Goal: Transaction & Acquisition: Purchase product/service

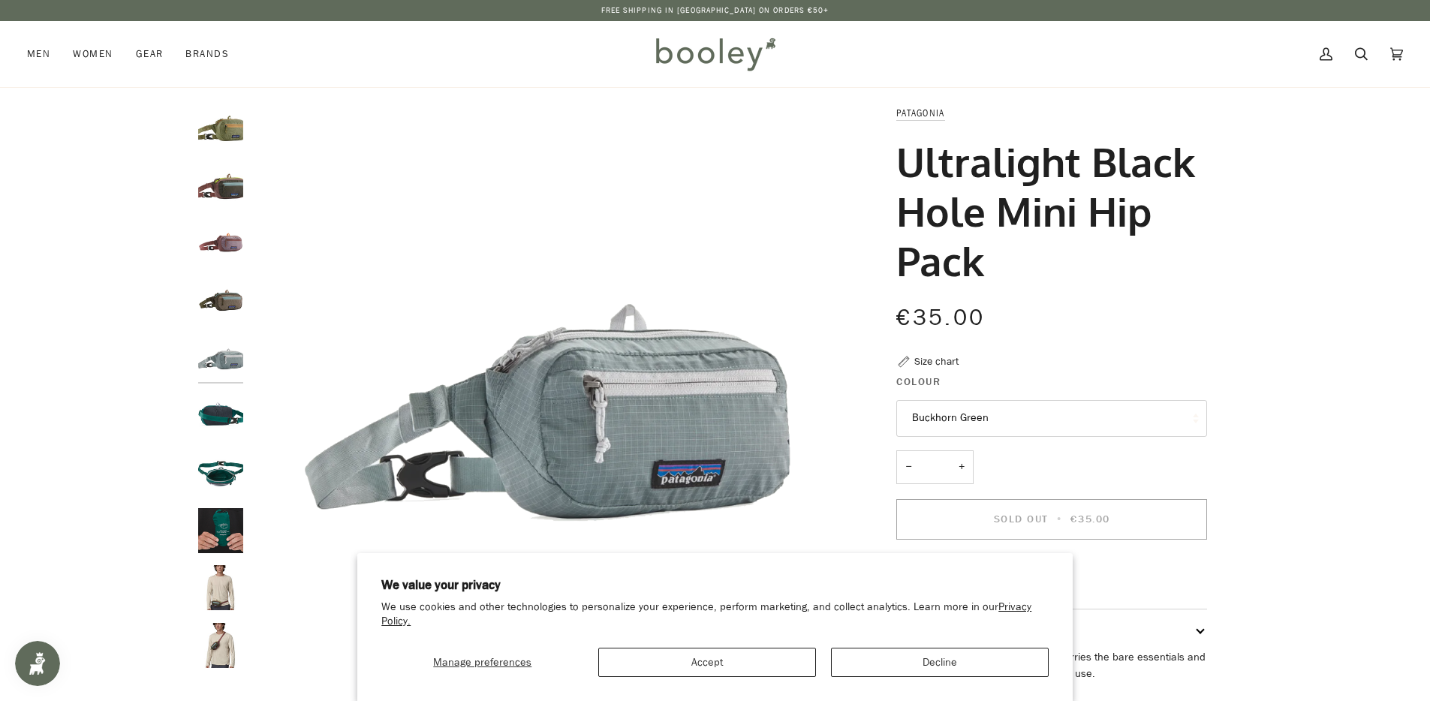
scroll to position [146, 0]
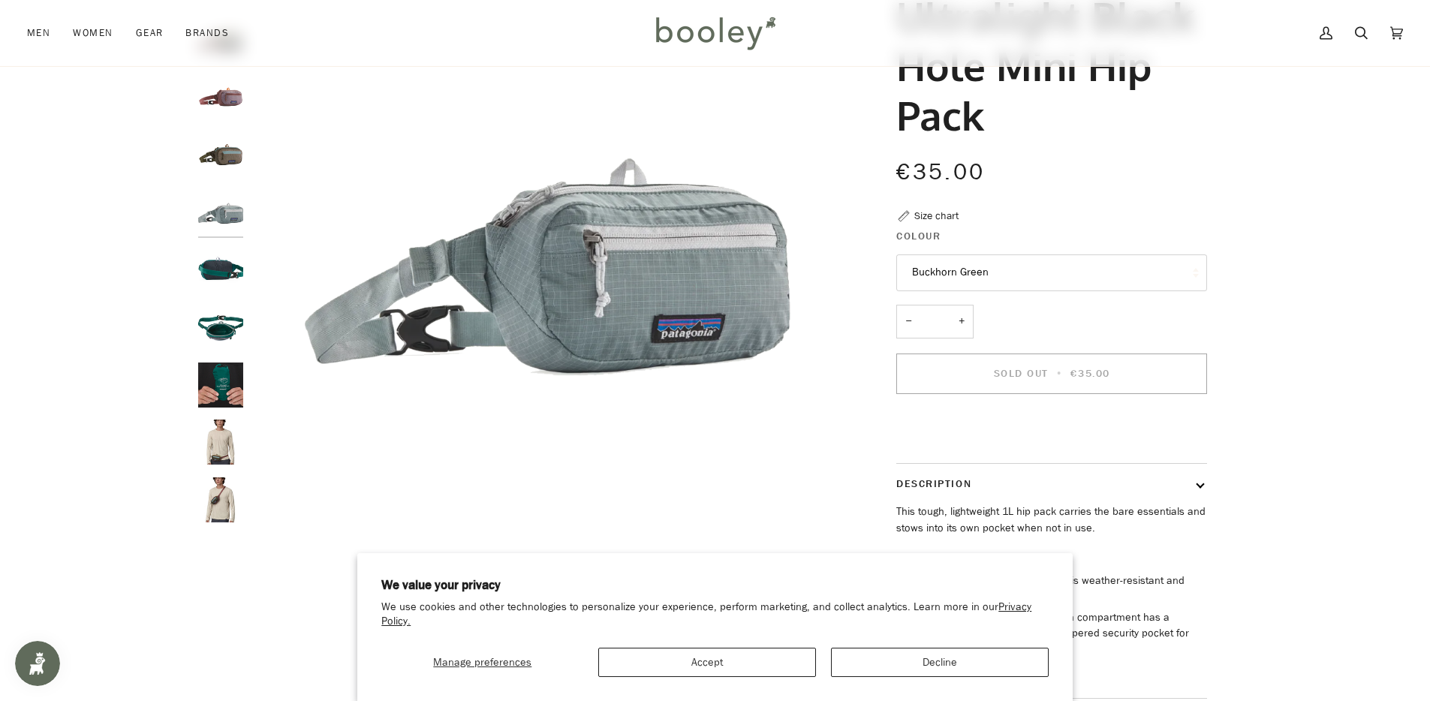
click at [231, 434] on img "Patagonia Ultralight Black Hole Mini Hip Pack - Booley Galway" at bounding box center [220, 442] width 45 height 45
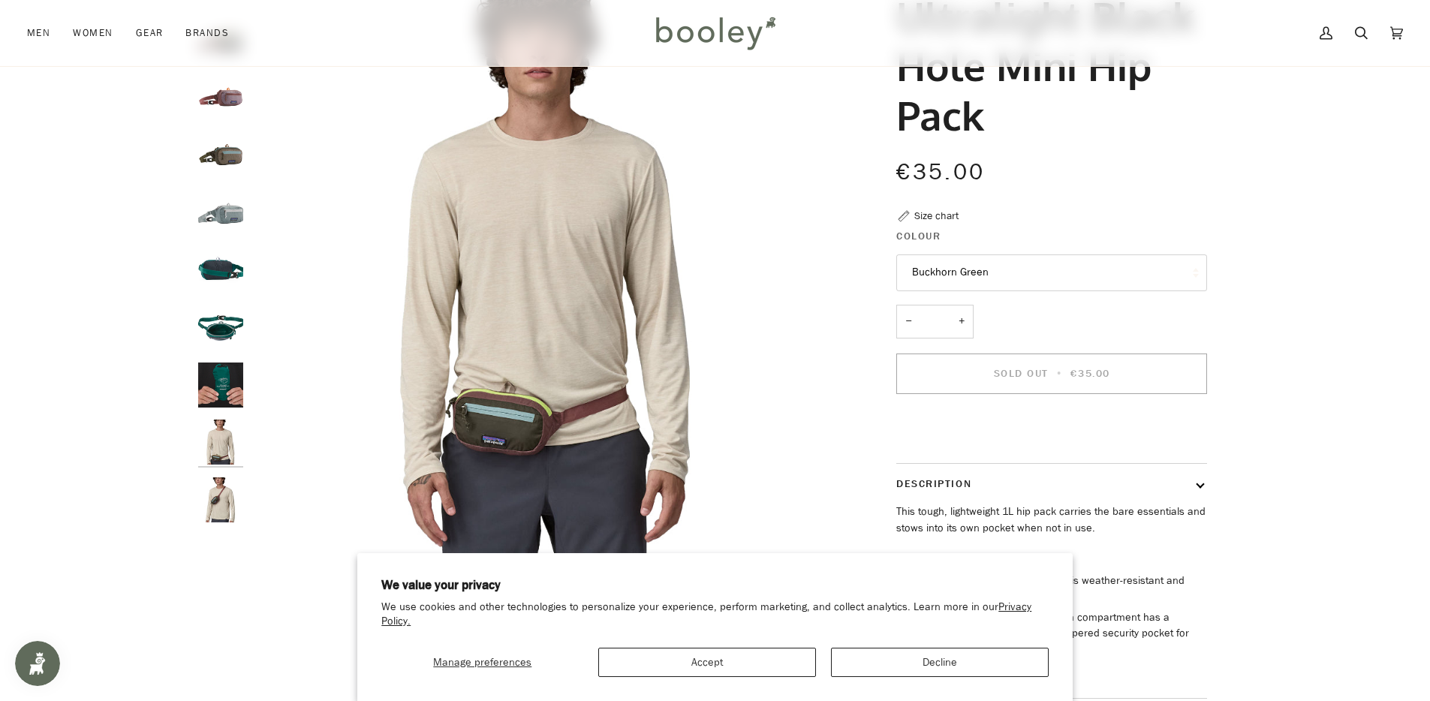
click at [221, 490] on img "Patagonia Ultralight Black Hole Mini Hip Pack - Booley Galway" at bounding box center [220, 500] width 45 height 45
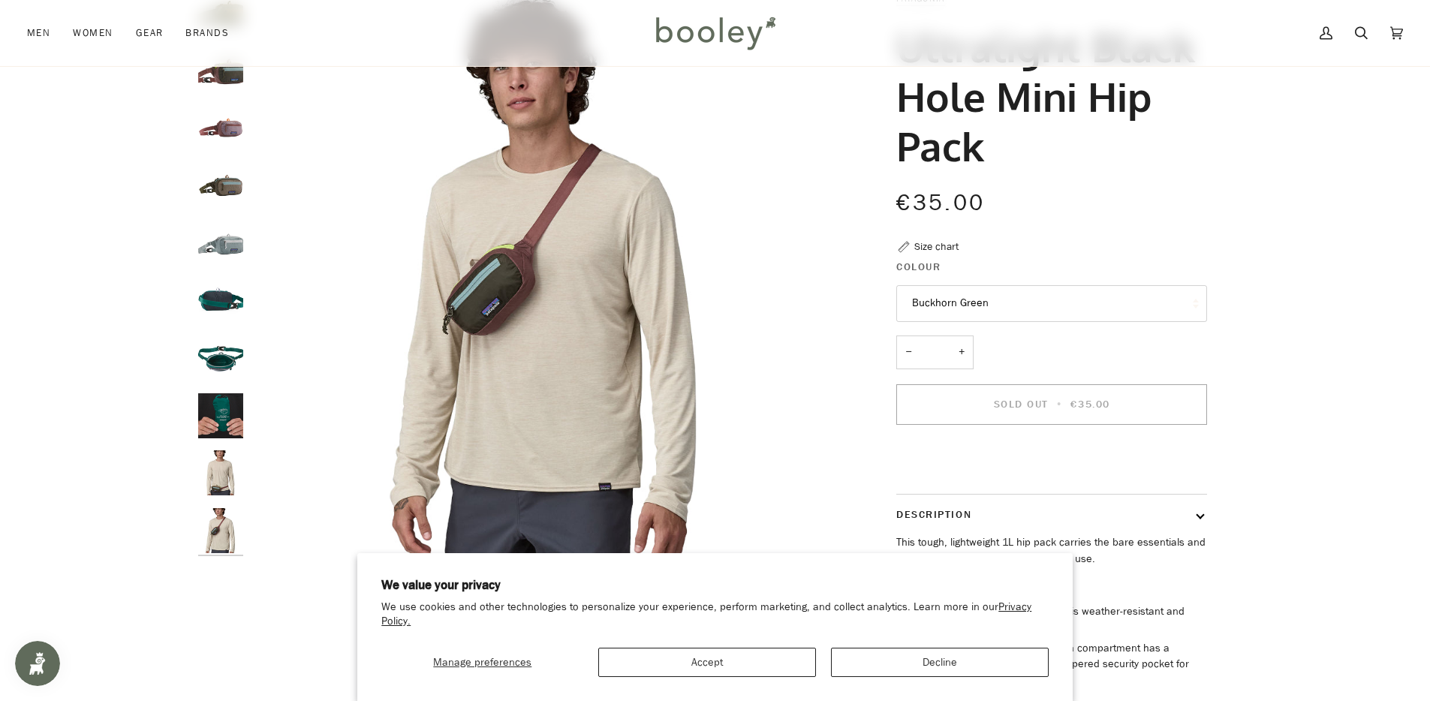
scroll to position [95, 0]
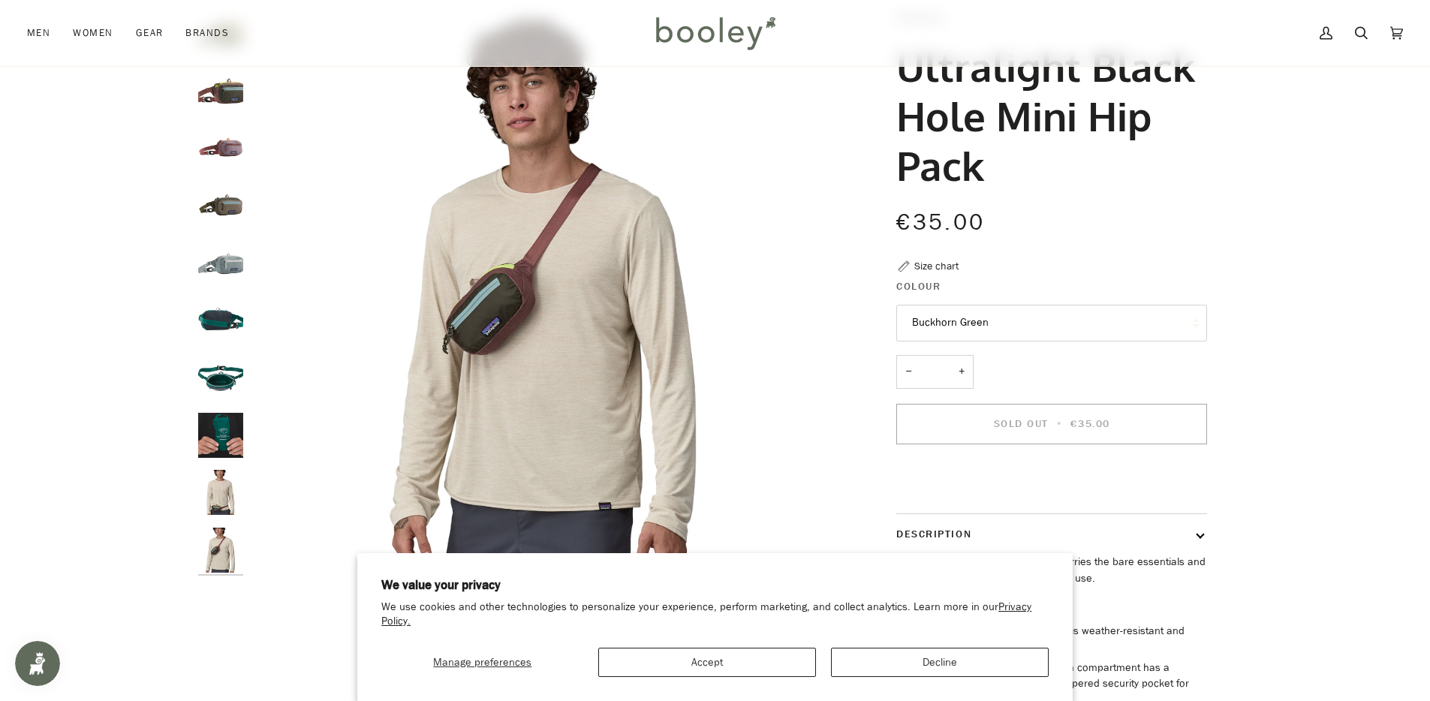
click at [221, 378] on img "Patagonia Ultralight Black Hole Mini Hip Pack - Booley Galway" at bounding box center [220, 377] width 45 height 45
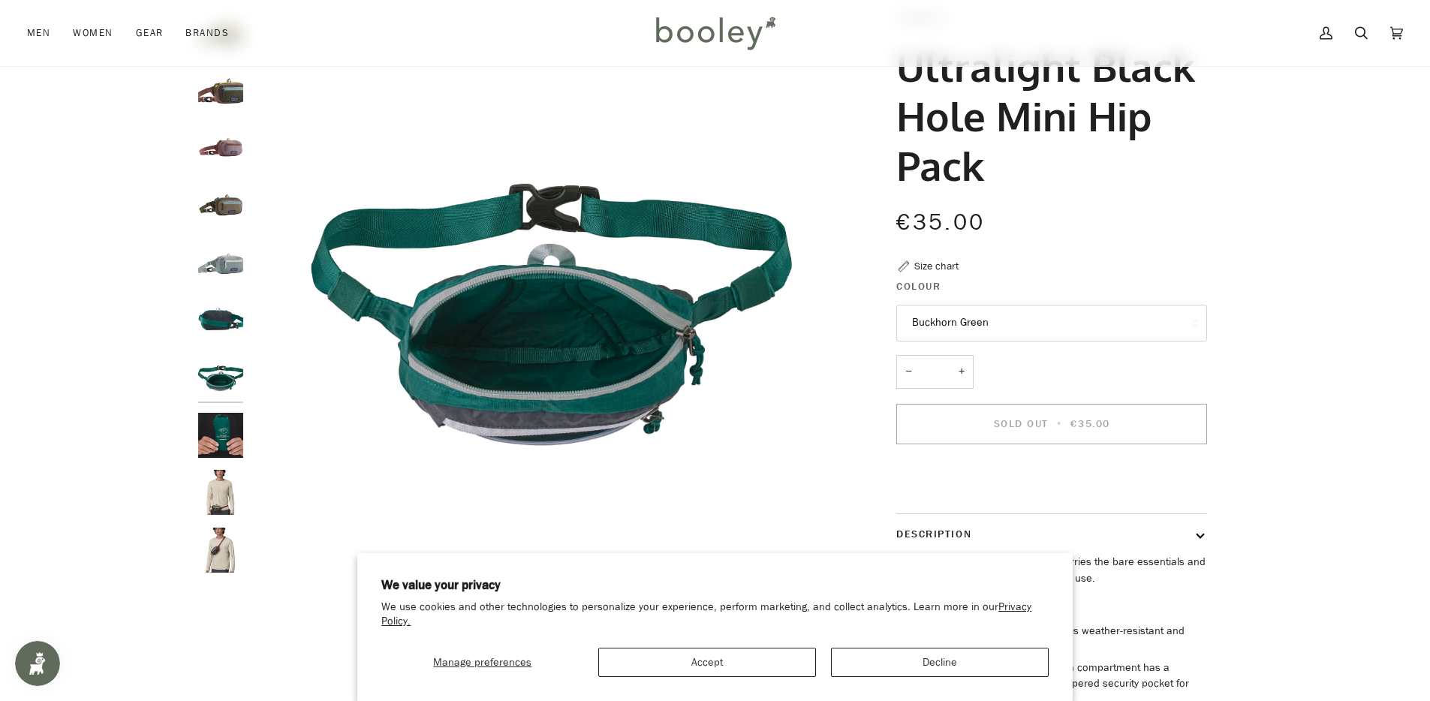
click at [210, 321] on img "Patagonia Ultralight Black Hole Mini Hip Pack - Booley Galway" at bounding box center [220, 319] width 45 height 45
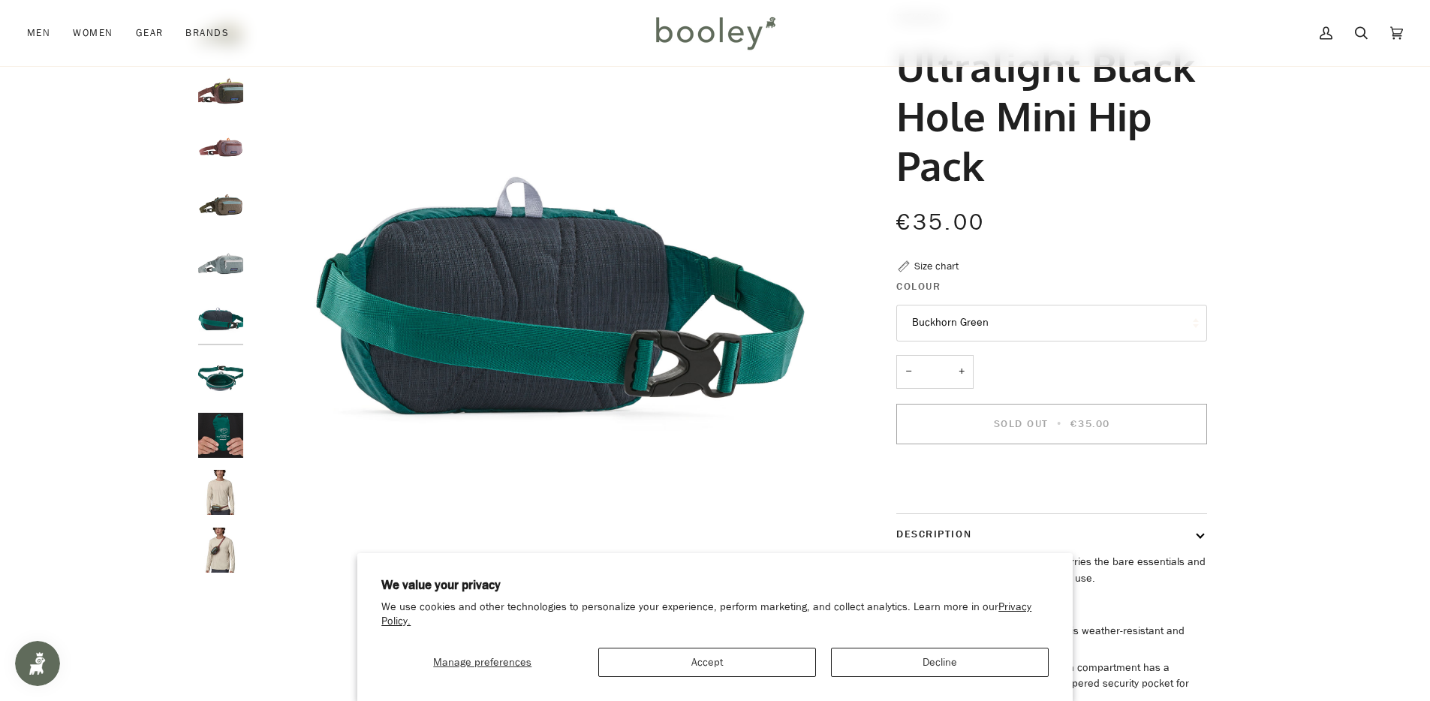
click at [215, 273] on img "Patagonia Ultralight Black Hole Mini Hip Pack Thermal Blue - Booley Galway" at bounding box center [220, 262] width 45 height 45
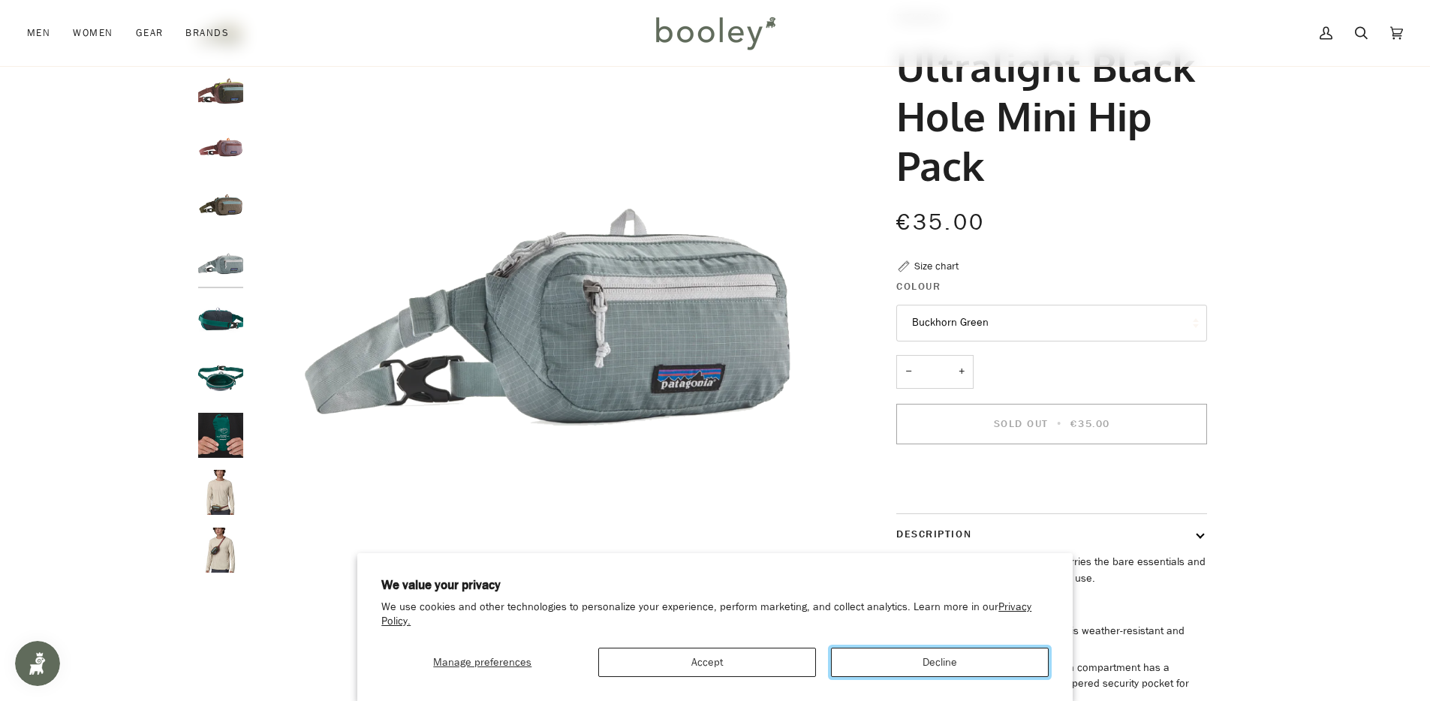
click at [982, 659] on button "Decline" at bounding box center [940, 662] width 218 height 29
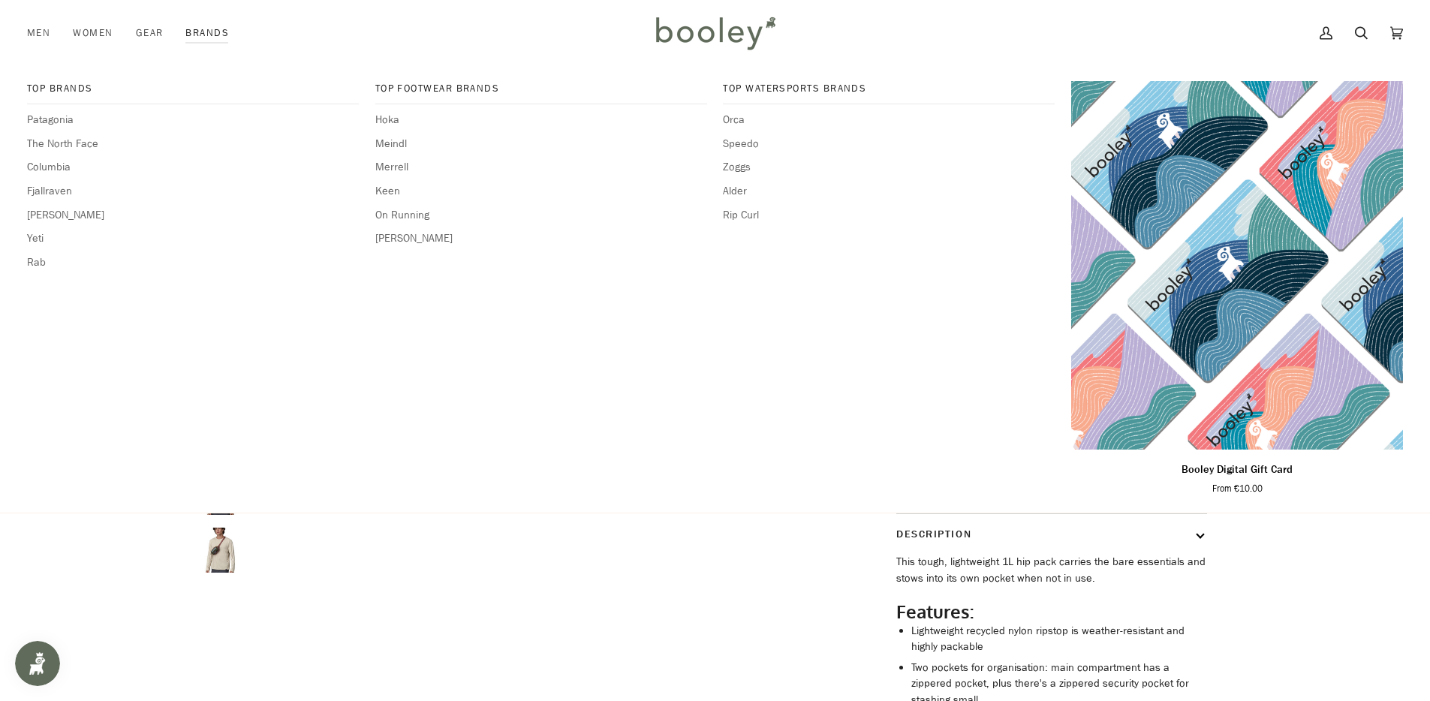
scroll to position [0, 0]
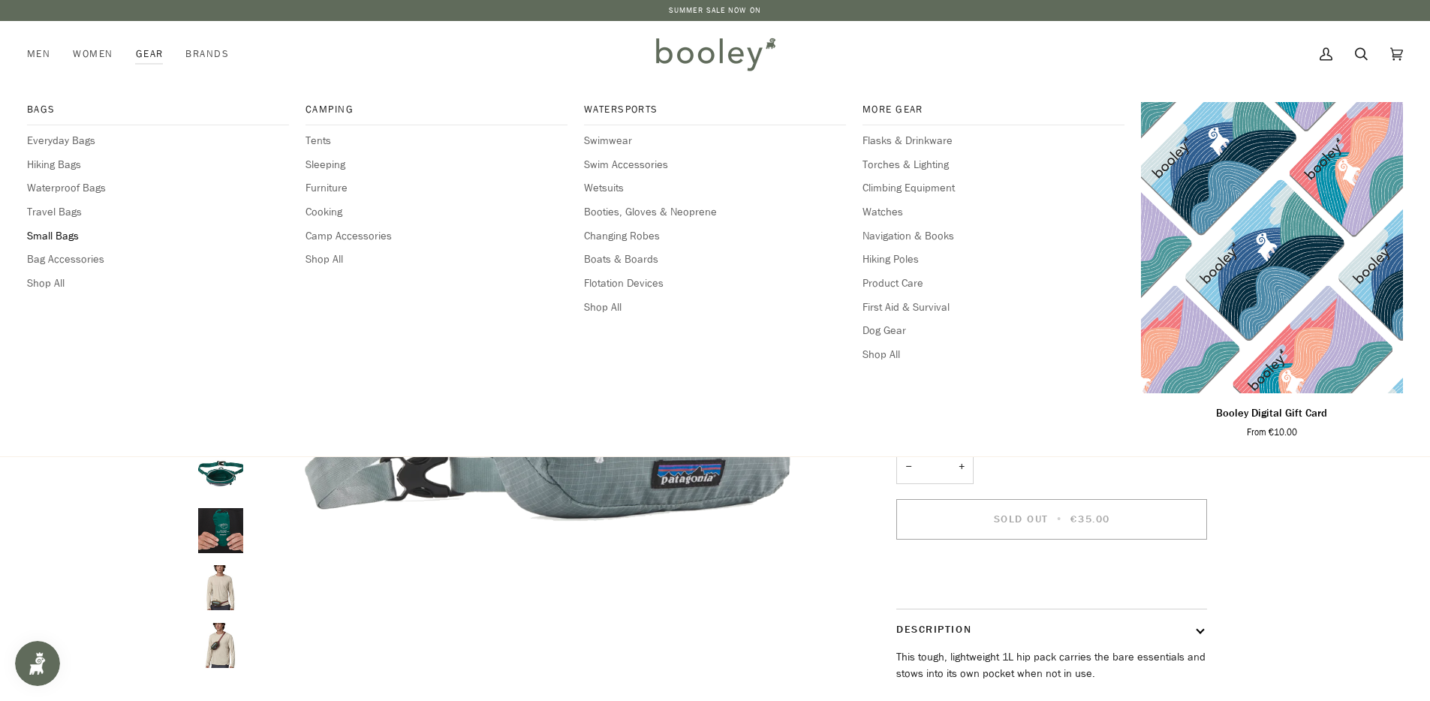
click at [56, 235] on span "Small Bags" at bounding box center [158, 236] width 262 height 17
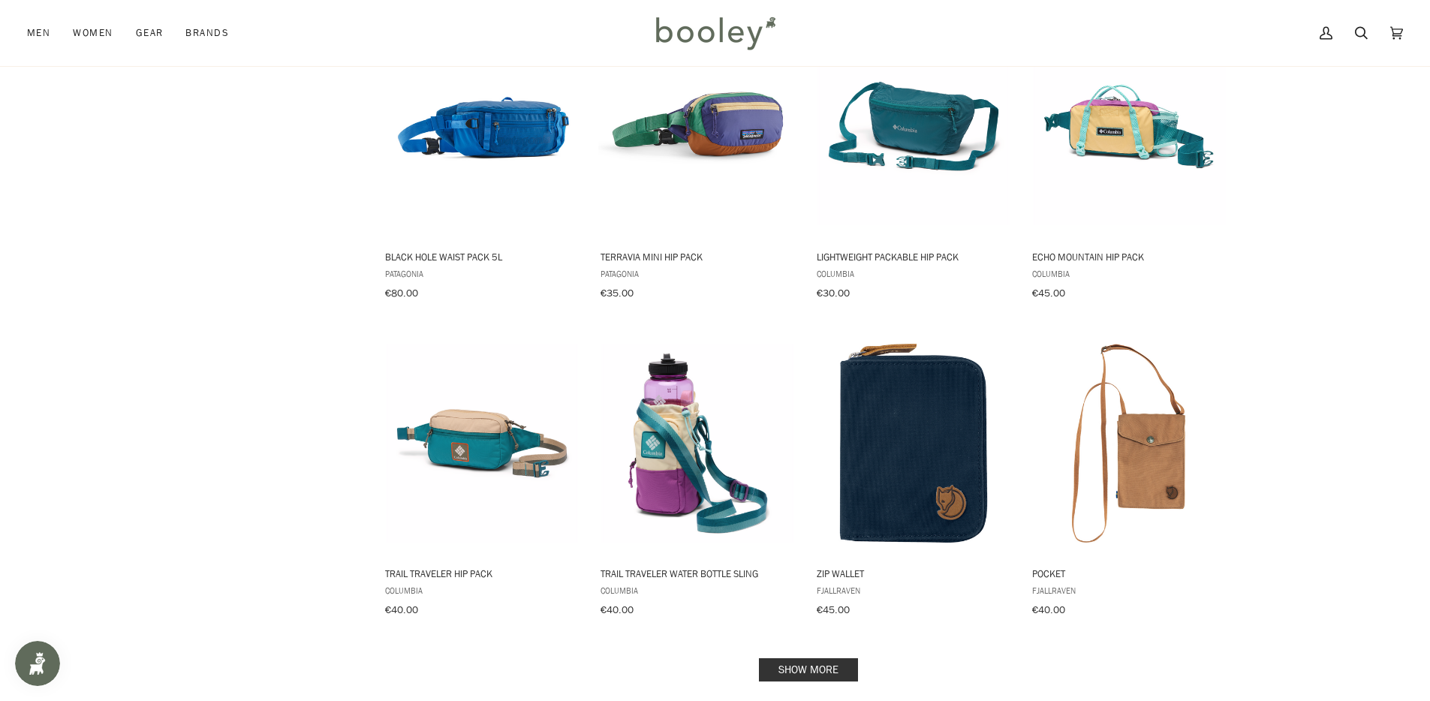
scroll to position [1391, 0]
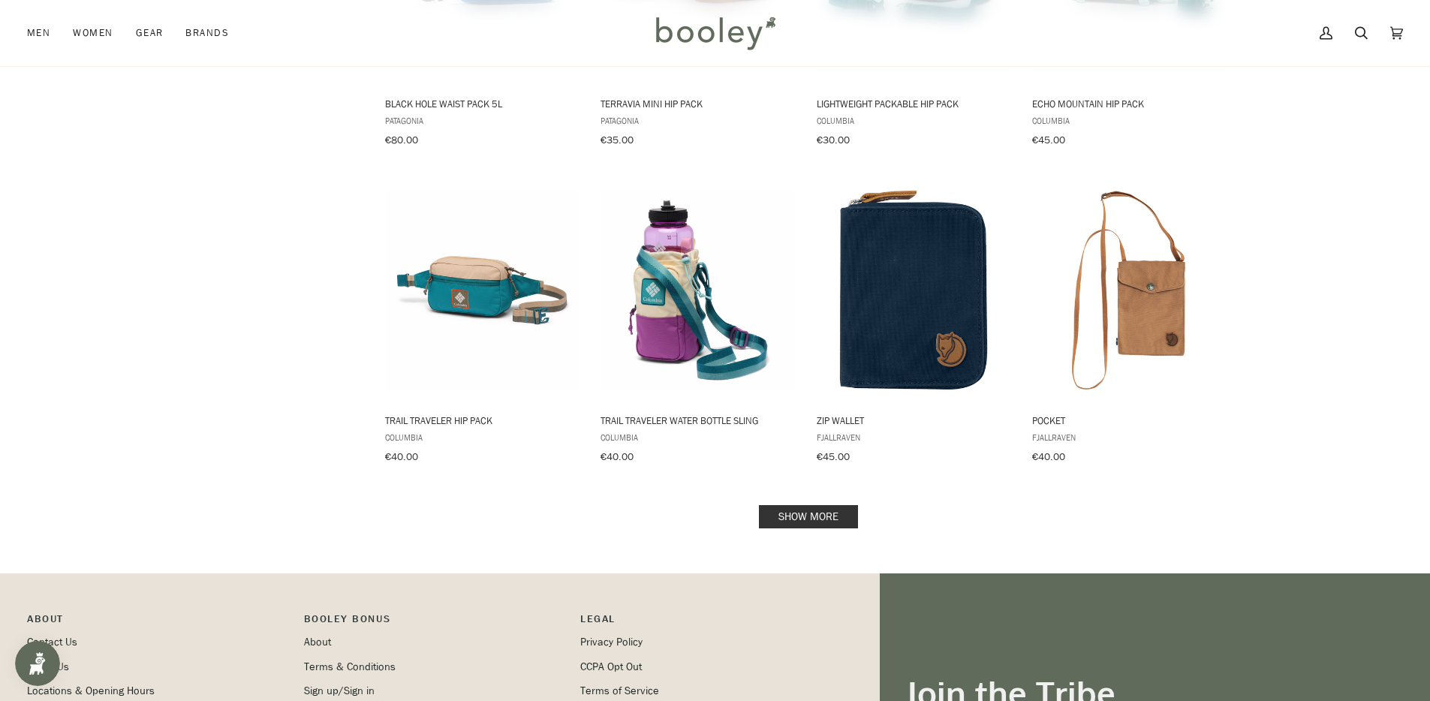
click at [821, 505] on link "Show more" at bounding box center [808, 516] width 99 height 23
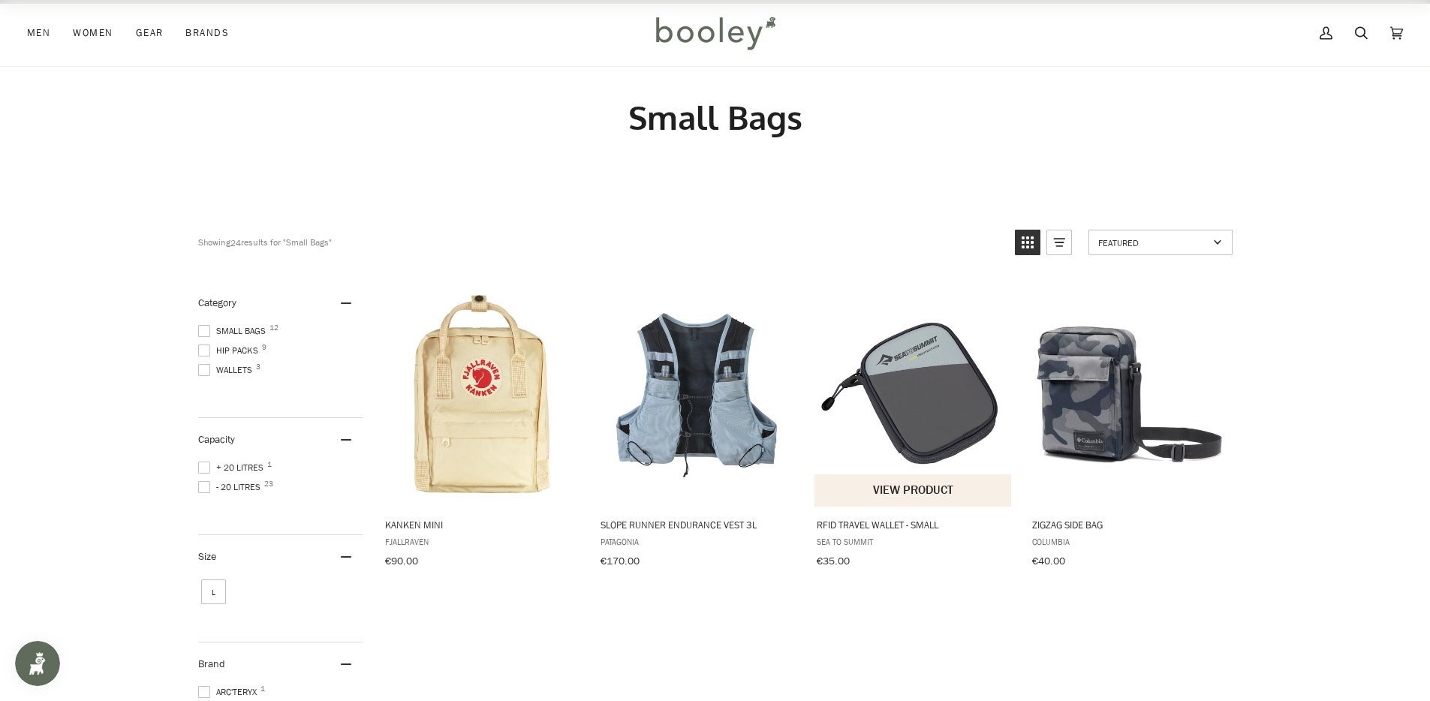
scroll to position [898, 0]
